Goal: Task Accomplishment & Management: Complete application form

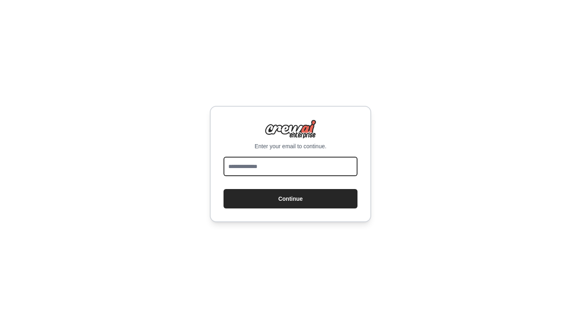
click at [261, 168] on input "email" at bounding box center [291, 166] width 134 height 19
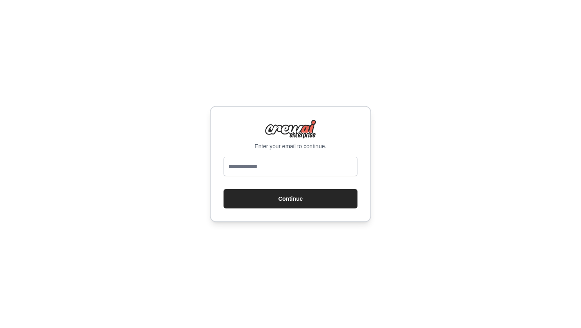
click at [420, 114] on div "Enter your email to continue. Continue" at bounding box center [290, 164] width 581 height 328
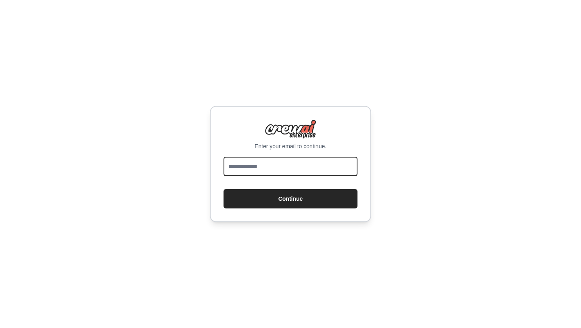
click at [280, 165] on input "email" at bounding box center [291, 166] width 134 height 19
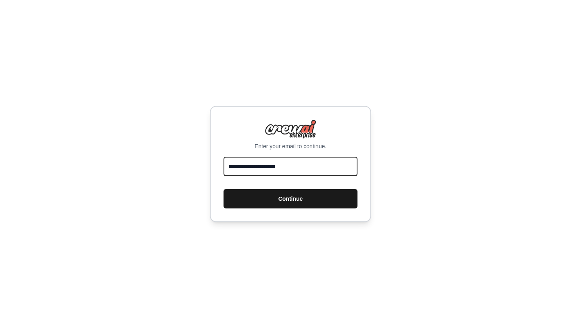
type input "**********"
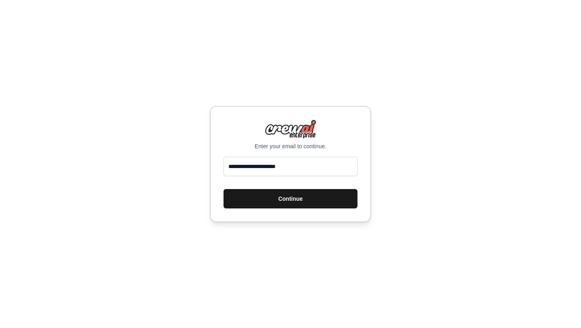
click at [270, 198] on button "Continue" at bounding box center [291, 198] width 134 height 19
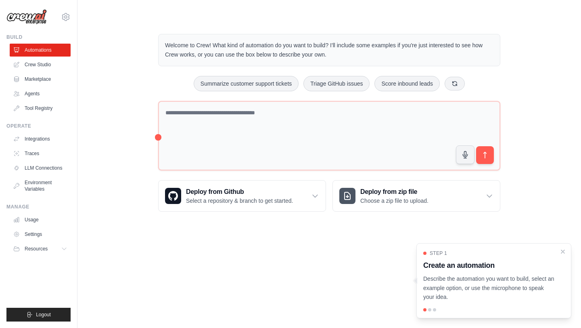
click at [531, 136] on div "Welcome to Crew! What kind of automation do you want to build? I'll include som…" at bounding box center [329, 123] width 478 height 204
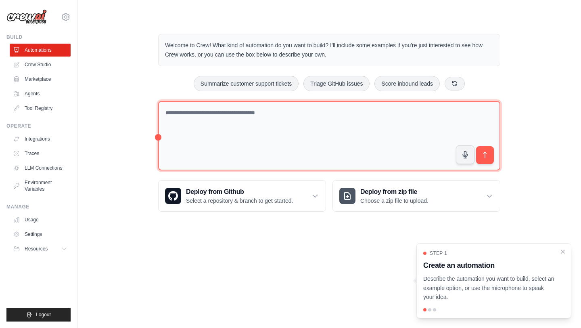
click at [208, 114] on textarea at bounding box center [329, 136] width 342 height 70
